Goal: Information Seeking & Learning: Check status

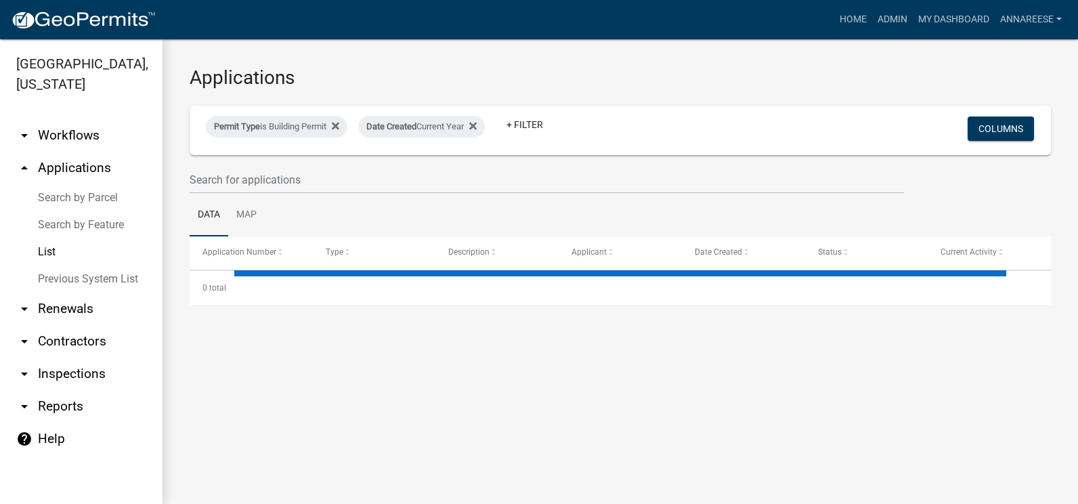
select select "3: 100"
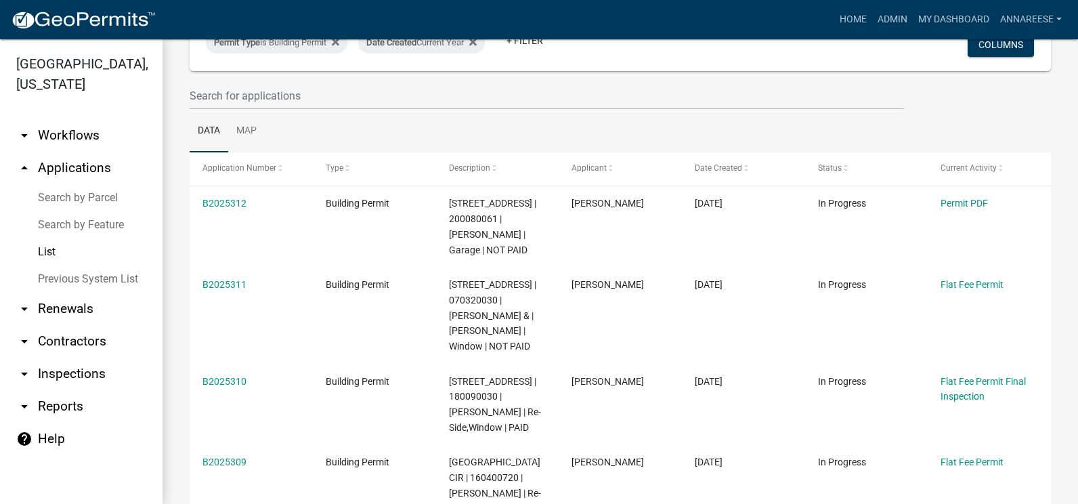
scroll to position [203, 0]
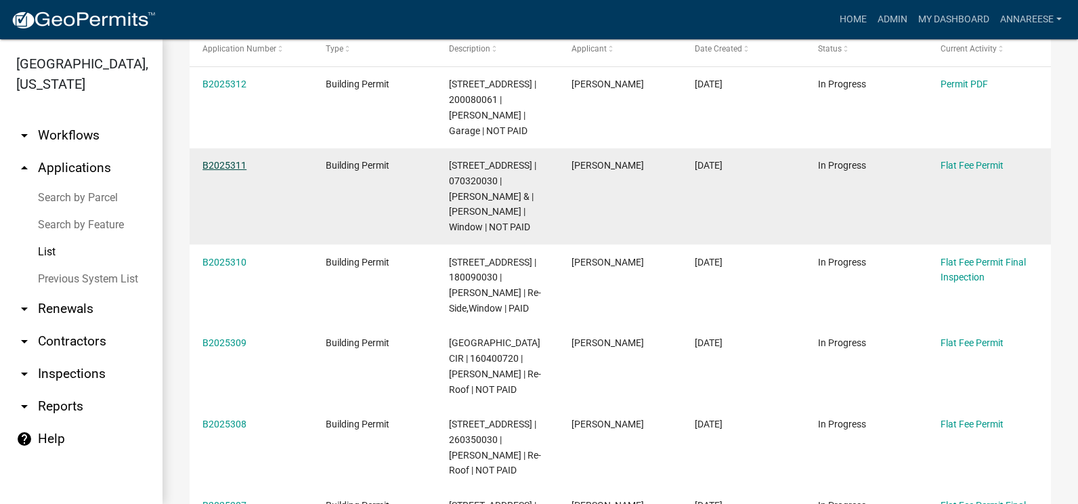
click at [221, 160] on link "B2025311" at bounding box center [224, 165] width 44 height 11
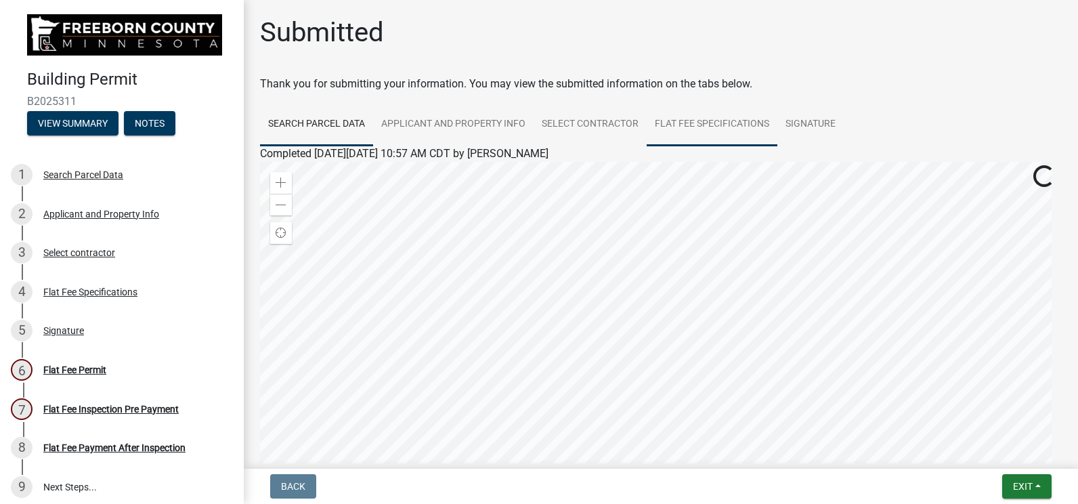
click at [698, 137] on link "Flat Fee Specifications" at bounding box center [712, 124] width 131 height 43
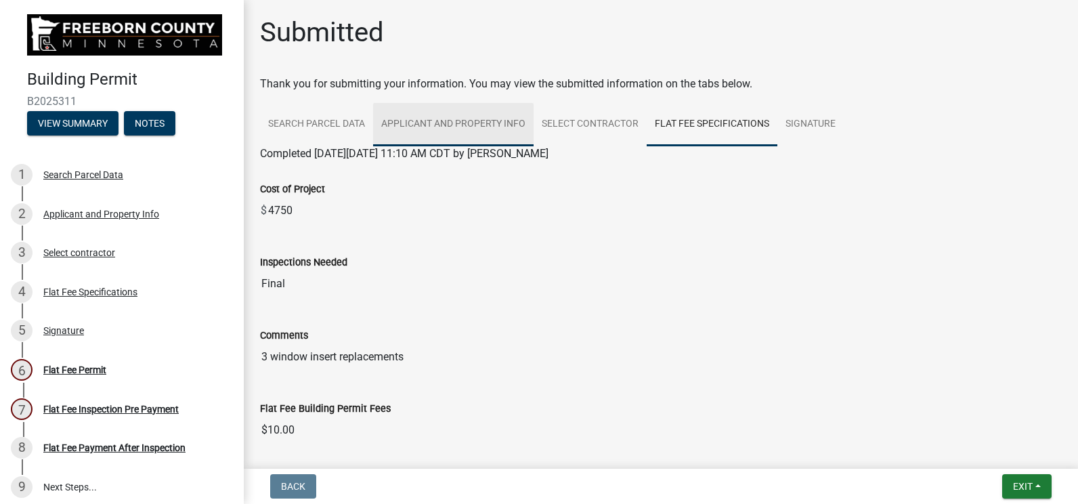
click at [414, 132] on link "Applicant and Property Info" at bounding box center [453, 124] width 160 height 43
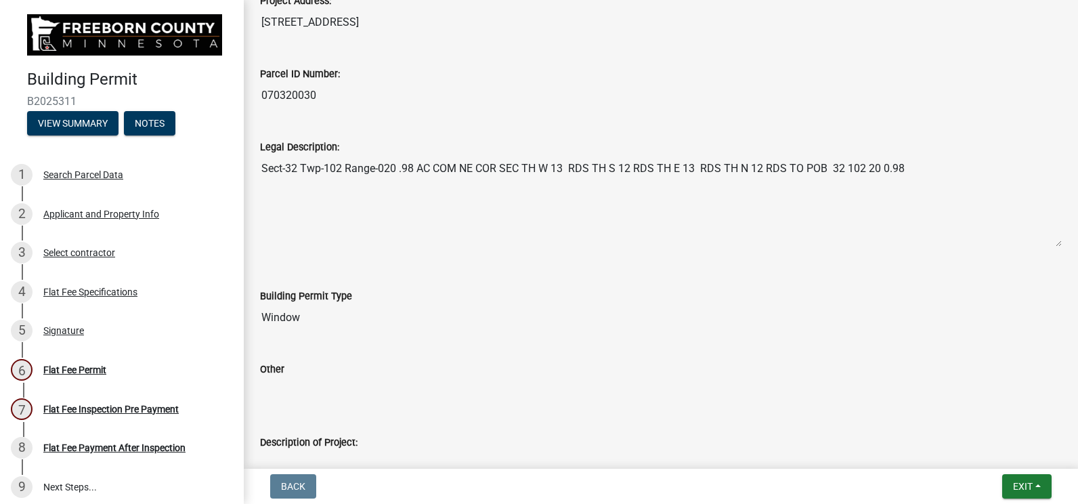
scroll to position [542, 0]
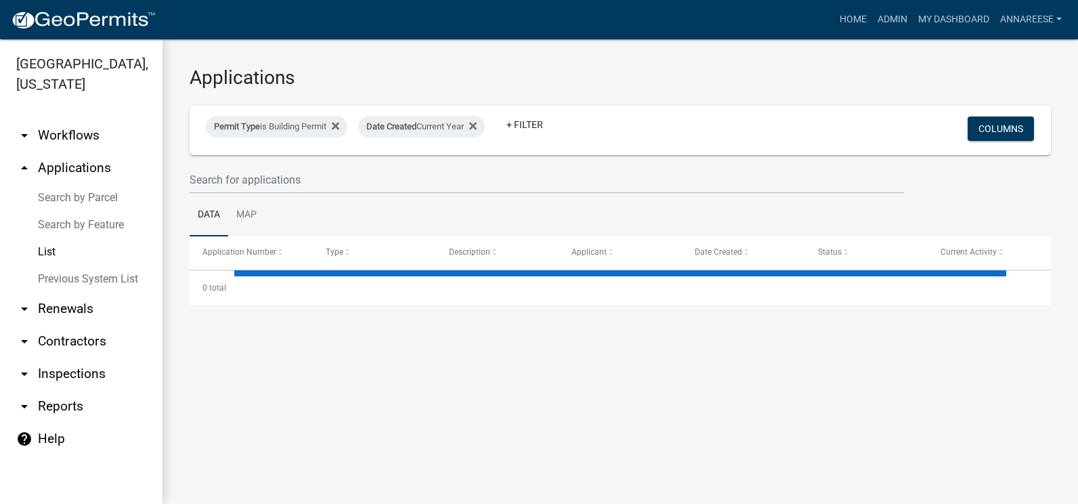
select select "3: 100"
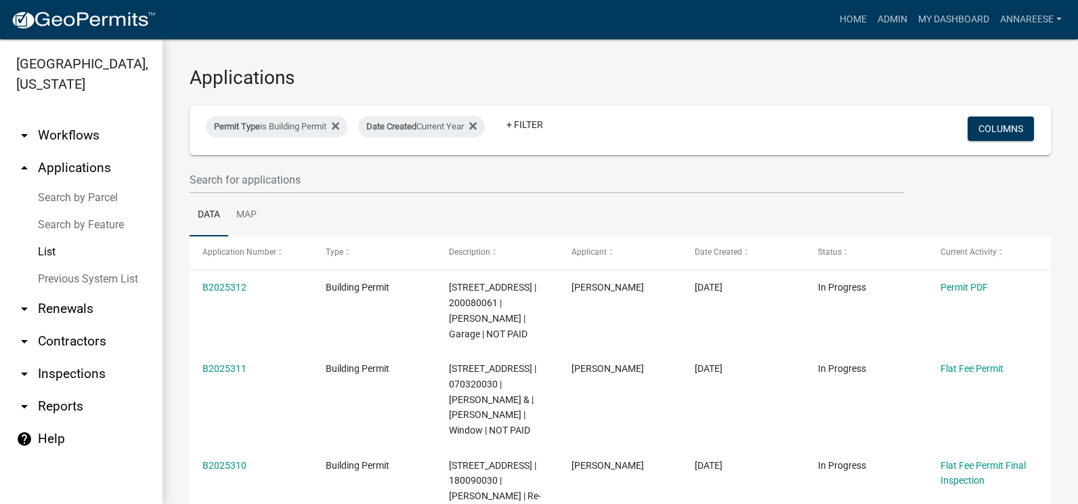
scroll to position [135, 0]
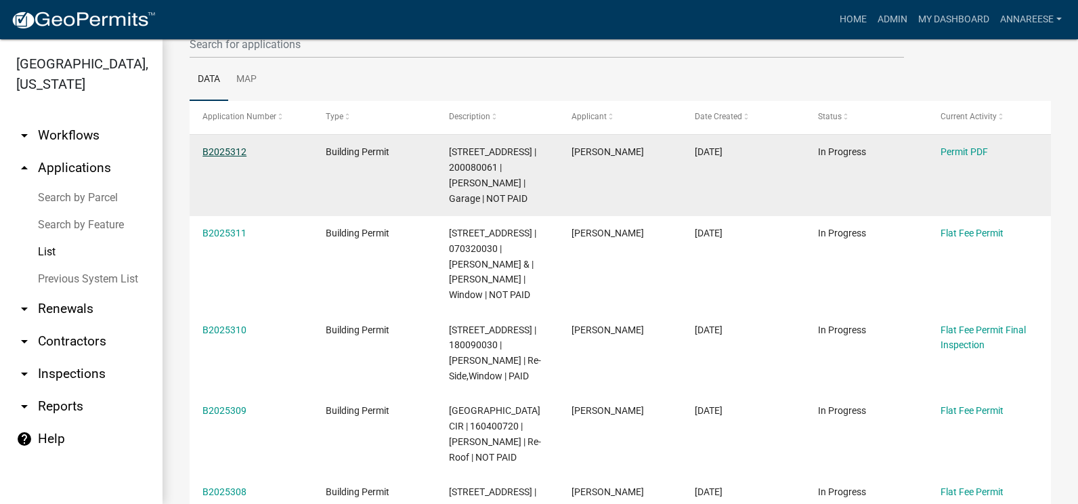
click at [227, 154] on link "B2025312" at bounding box center [224, 151] width 44 height 11
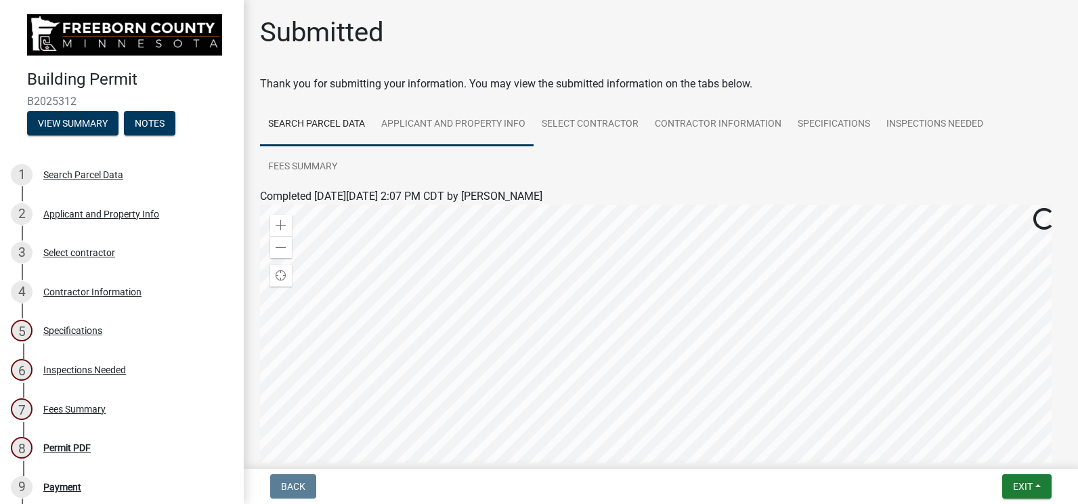
click at [479, 134] on link "Applicant and Property Info" at bounding box center [453, 124] width 160 height 43
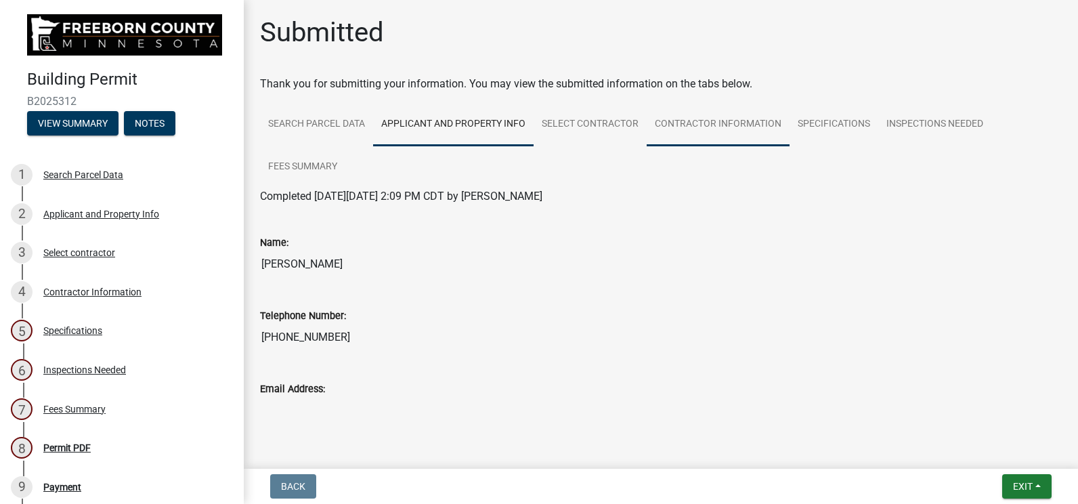
click at [687, 128] on link "Contractor Information" at bounding box center [718, 124] width 143 height 43
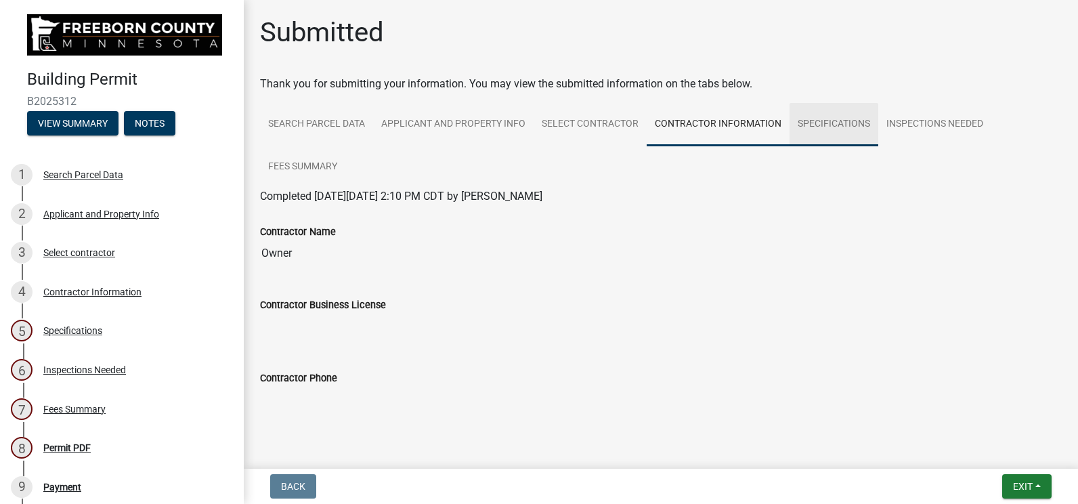
click at [855, 133] on link "Specifications" at bounding box center [834, 124] width 89 height 43
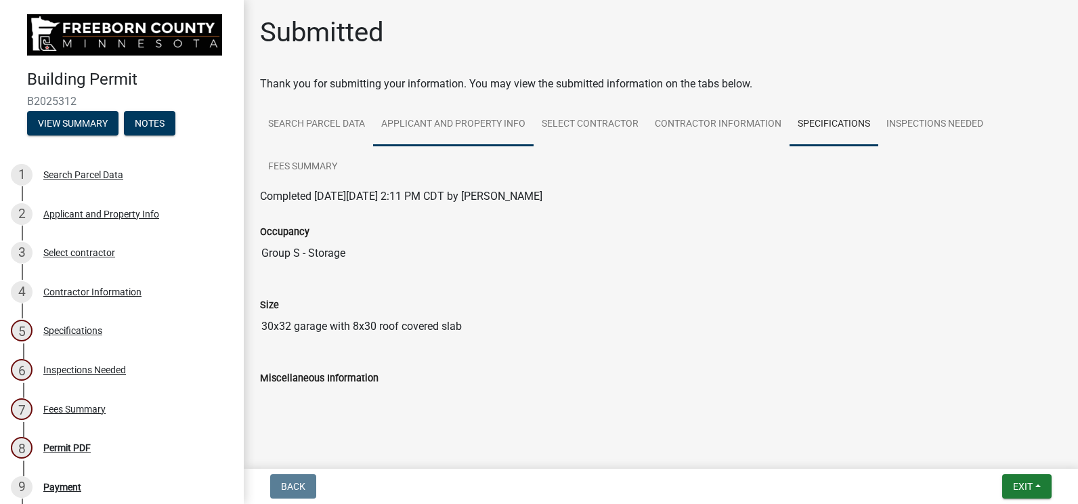
click at [473, 120] on link "Applicant and Property Info" at bounding box center [453, 124] width 160 height 43
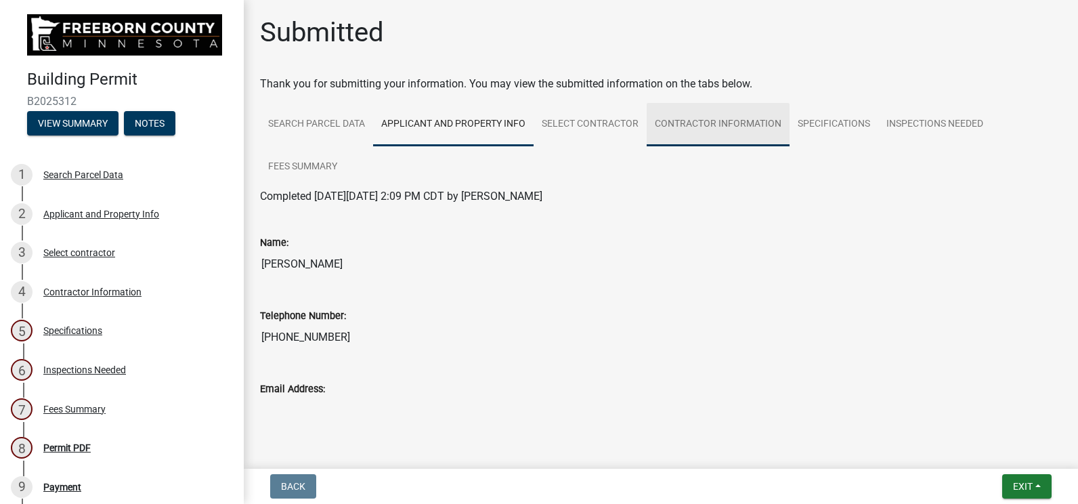
click at [758, 125] on link "Contractor Information" at bounding box center [718, 124] width 143 height 43
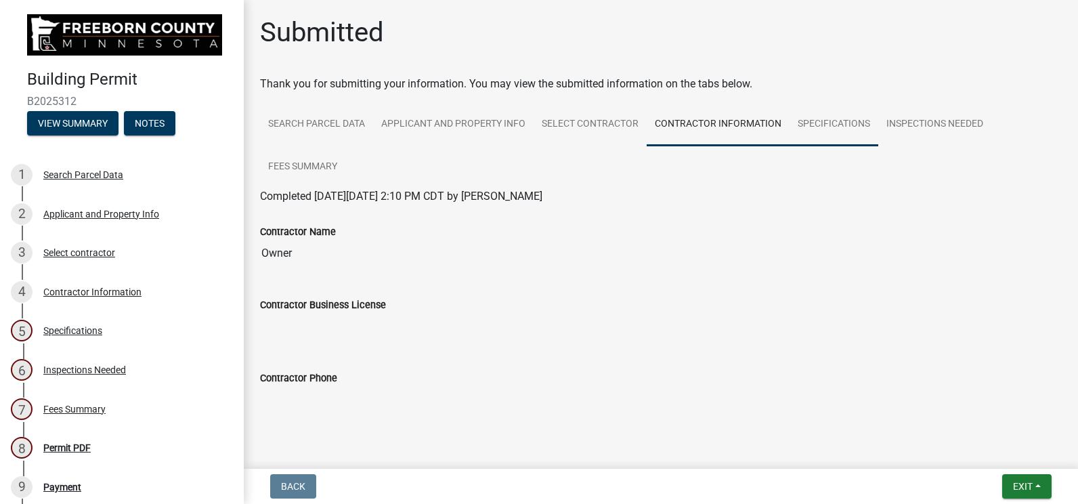
click at [817, 115] on link "Specifications" at bounding box center [834, 124] width 89 height 43
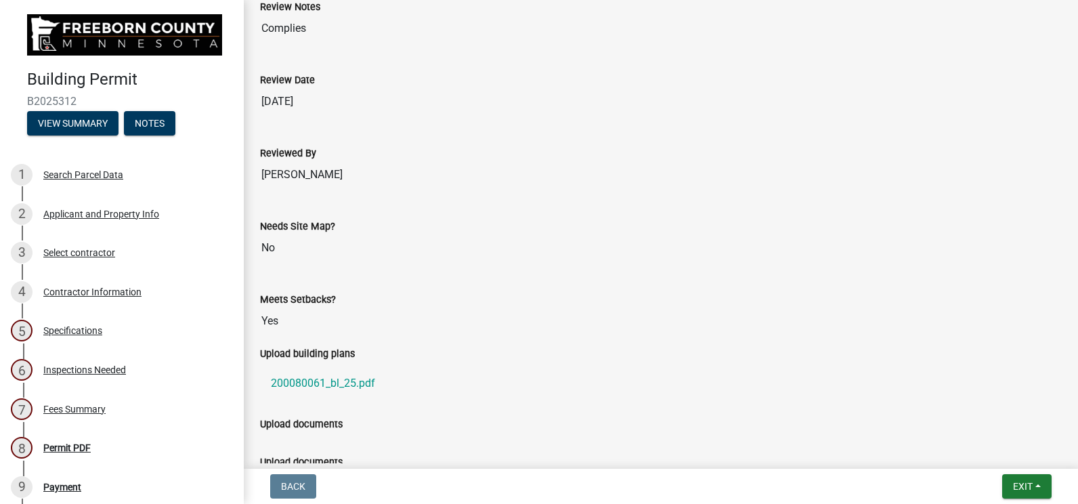
scroll to position [1083, 0]
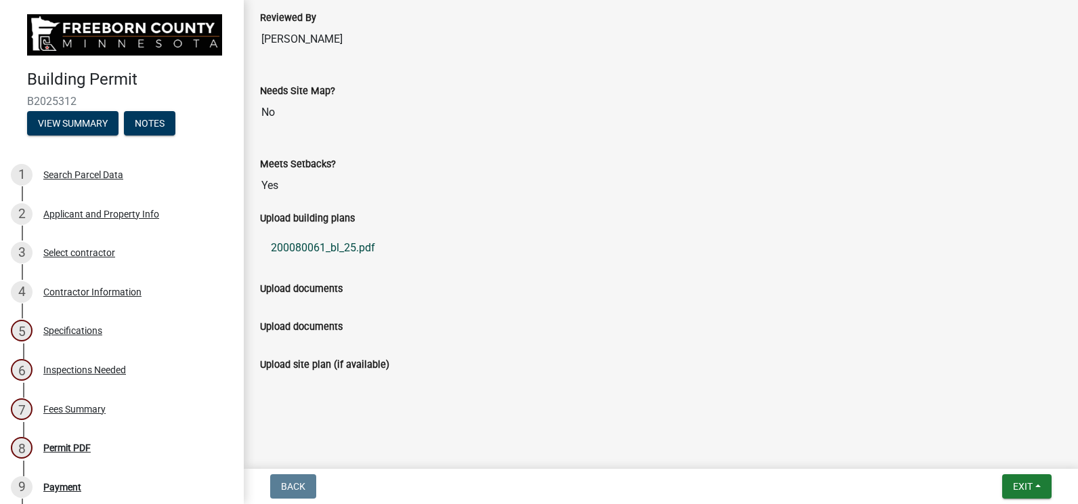
click at [330, 258] on link "200080061_bl_25.pdf" at bounding box center [661, 248] width 802 height 33
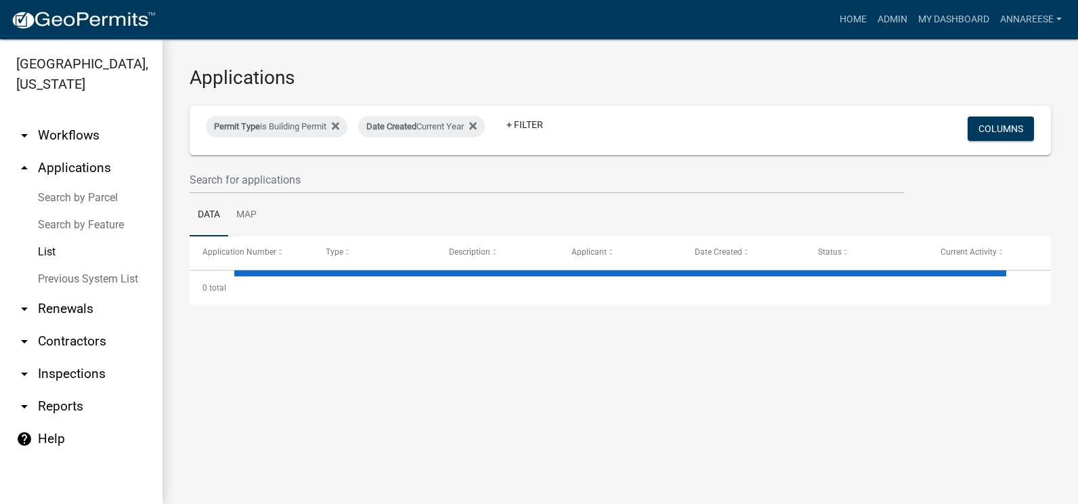
select select "3: 100"
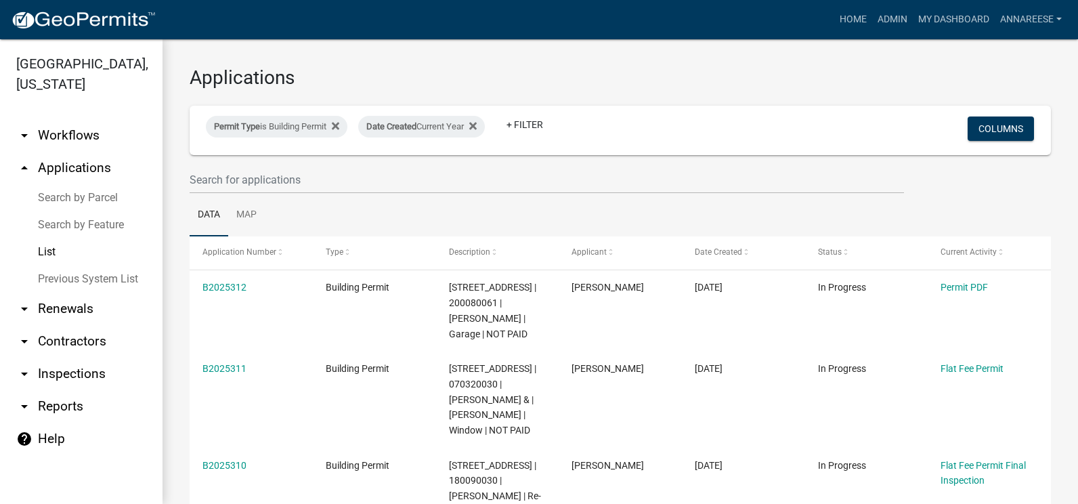
click at [150, 483] on ul "arrow_drop_down Workflows List arrow_drop_up Applications Search by Parcel Sear…" at bounding box center [81, 305] width 163 height 395
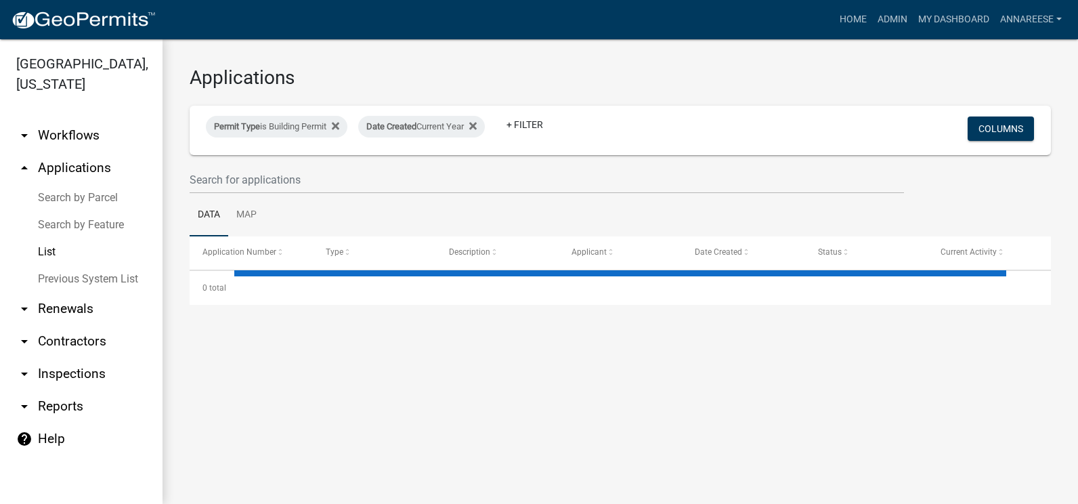
select select "3: 100"
